Goal: Information Seeking & Learning: Understand process/instructions

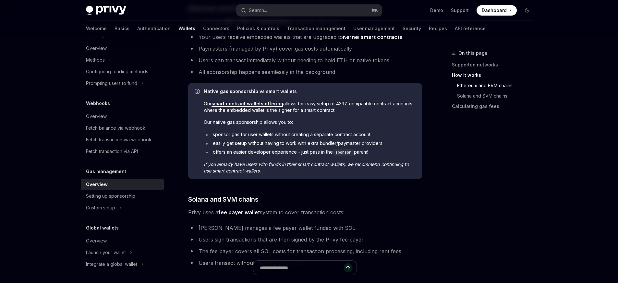
scroll to position [275, 0]
drag, startPoint x: 257, startPoint y: 136, endPoint x: 378, endPoint y: 137, distance: 121.7
click at [378, 137] on li "sponsor gas for user wallets without creating a separate contract account" at bounding box center [310, 135] width 212 height 6
drag, startPoint x: 288, startPoint y: 144, endPoint x: 390, endPoint y: 145, distance: 102.6
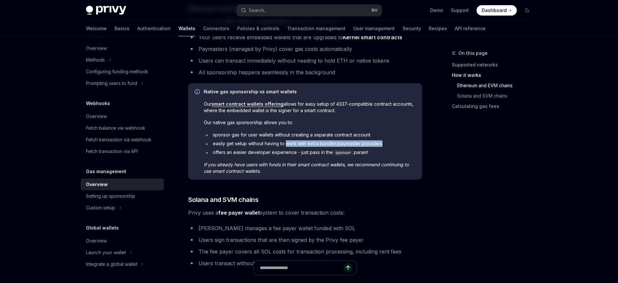
click at [390, 145] on li "easily get setup without having to work with extra bundler/paymaster providers" at bounding box center [310, 144] width 212 height 6
drag, startPoint x: 233, startPoint y: 153, endPoint x: 380, endPoint y: 155, distance: 147.0
click at [380, 155] on li "offers an easier developer experience - just pass in the sponsor param!" at bounding box center [310, 152] width 212 height 7
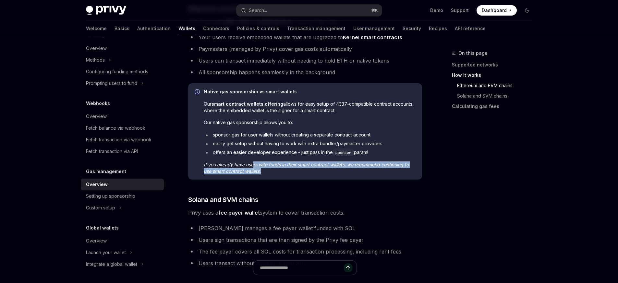
drag, startPoint x: 255, startPoint y: 167, endPoint x: 290, endPoint y: 172, distance: 35.1
click at [290, 172] on span "If you already have users with funds in their smart contract wallets, we recomm…" at bounding box center [310, 168] width 212 height 13
